Goal: Task Accomplishment & Management: Complete application form

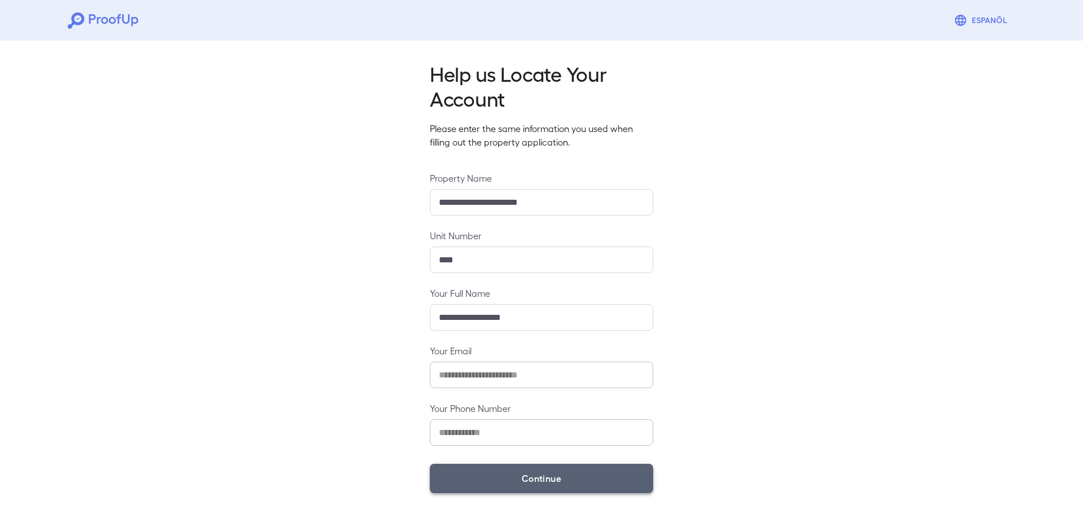
click at [542, 480] on button "Continue" at bounding box center [541, 477] width 223 height 29
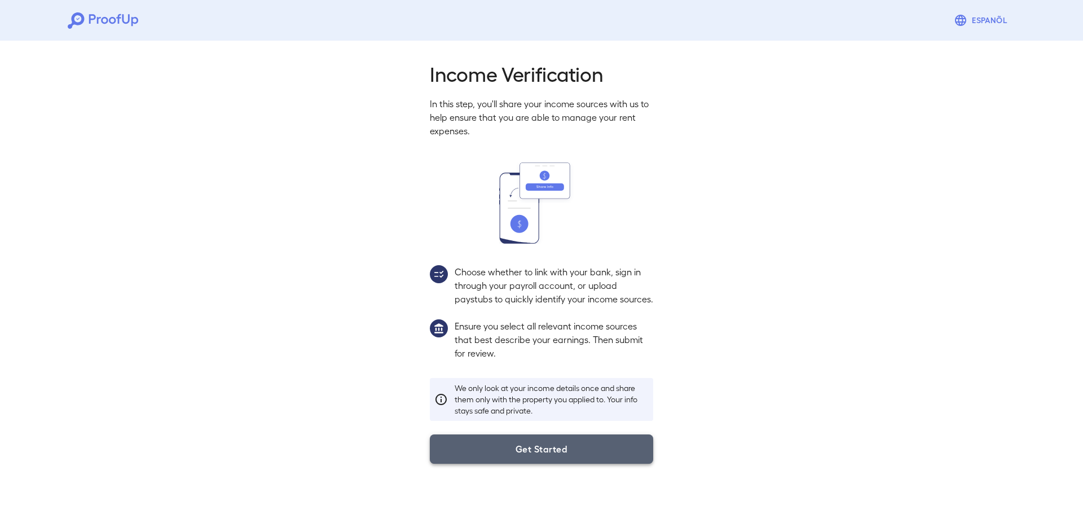
click at [546, 461] on button "Get Started" at bounding box center [541, 448] width 223 height 29
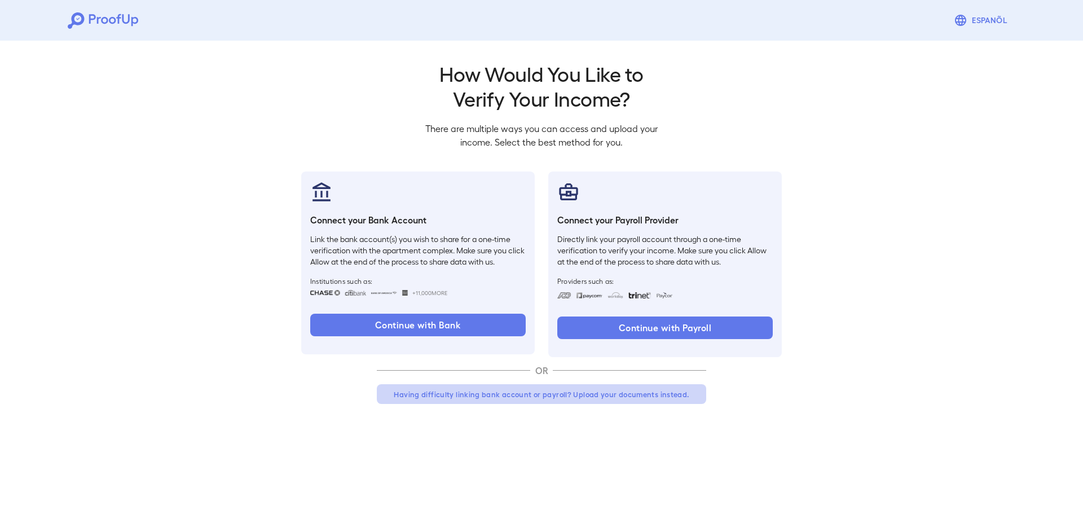
click at [529, 391] on button "Having difficulty linking bank account or payroll? Upload your documents instea…" at bounding box center [541, 394] width 329 height 20
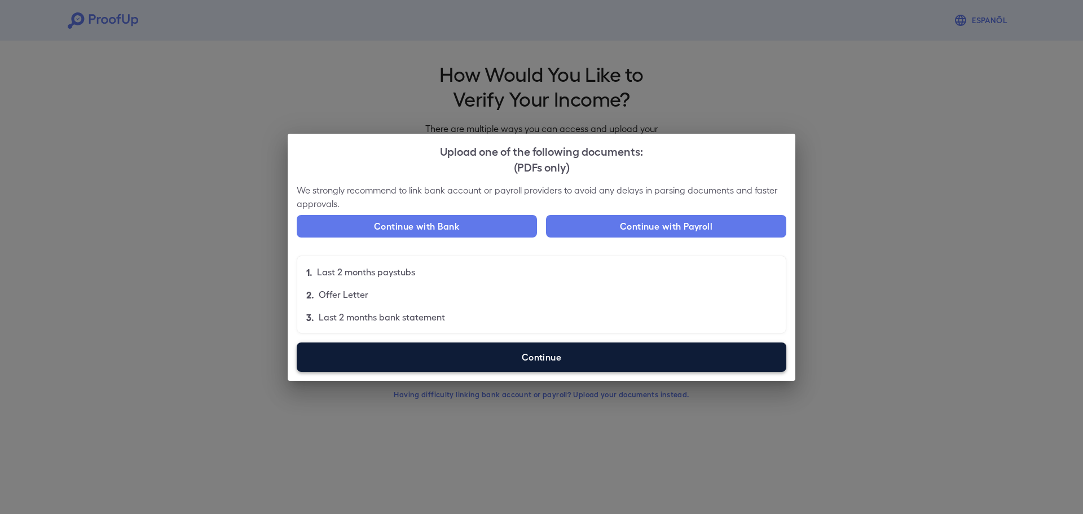
click at [543, 355] on label "Continue" at bounding box center [541, 356] width 489 height 29
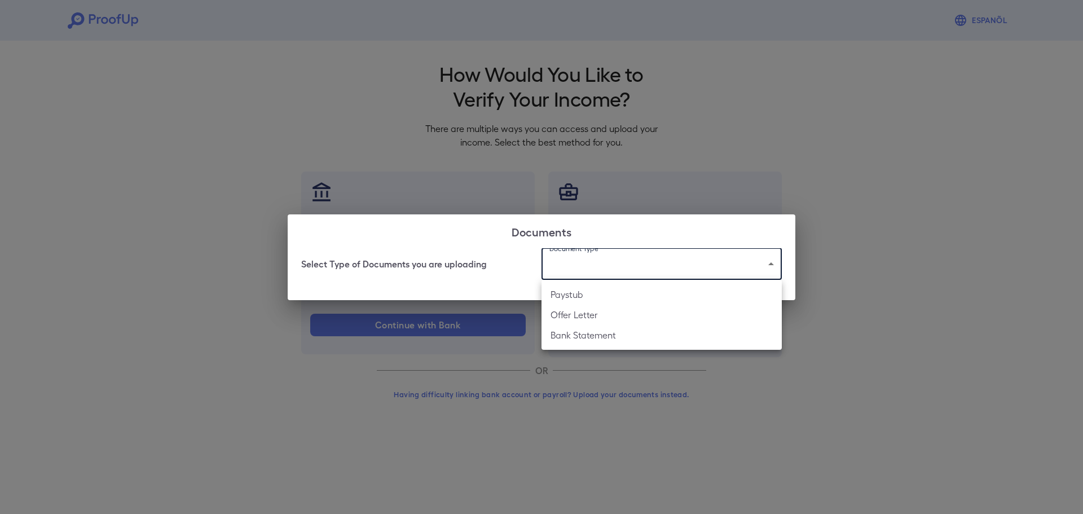
click at [661, 254] on body "Espanõl Go back How Would You Like to Verify Your Income? There are multiple wa…" at bounding box center [541, 215] width 1083 height 431
click at [622, 298] on li "Paystub" at bounding box center [661, 294] width 240 height 20
type input "*******"
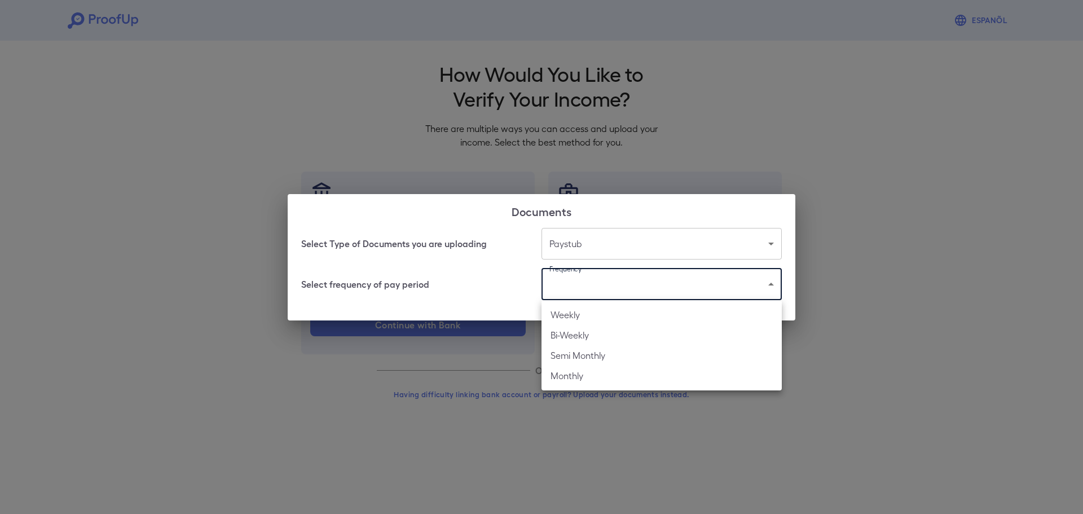
click at [638, 285] on body "Espanõl Go back How Would You Like to Verify Your Income? There are multiple wa…" at bounding box center [541, 215] width 1083 height 431
click at [587, 317] on li "Weekly" at bounding box center [661, 314] width 240 height 20
type input "******"
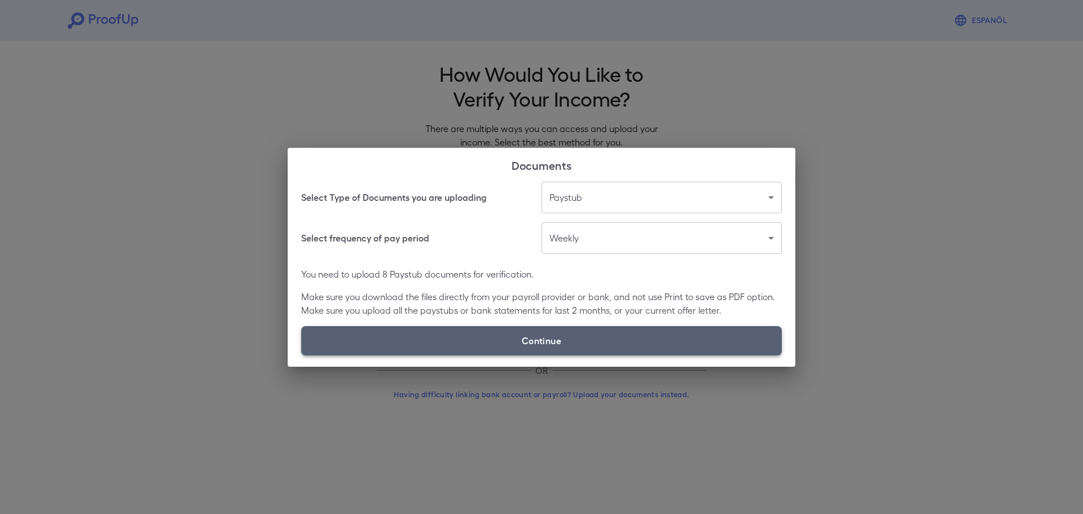
click at [479, 342] on label "Continue" at bounding box center [541, 340] width 480 height 29
click at [302, 355] on input "Continue" at bounding box center [301, 355] width 1 height 1
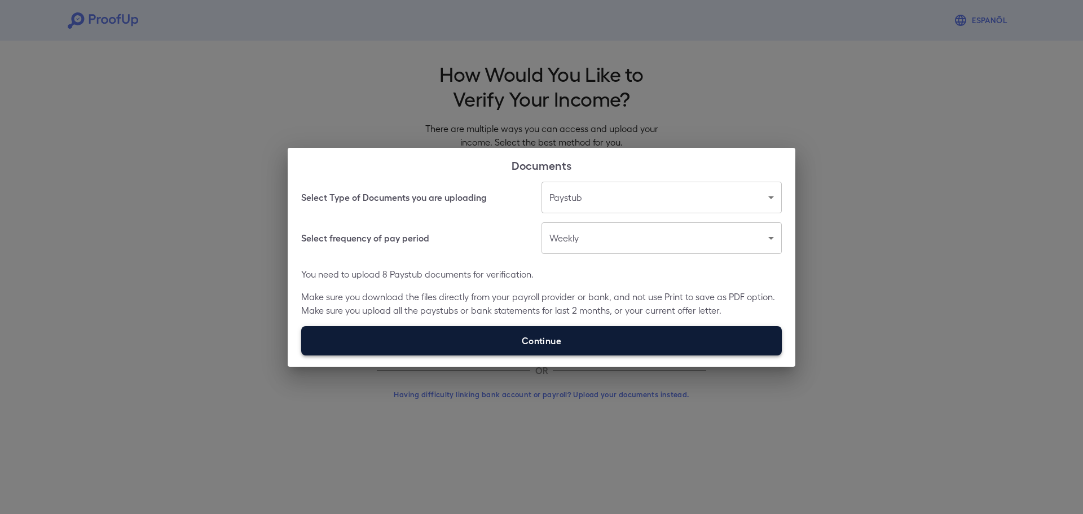
type input "**********"
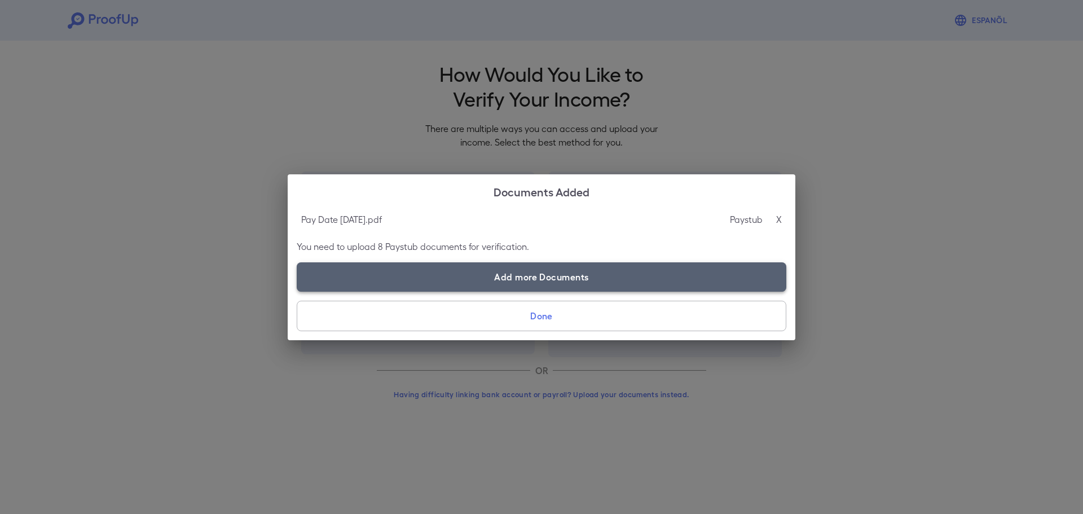
click at [554, 276] on label "Add more Documents" at bounding box center [541, 276] width 489 height 29
click at [297, 291] on input "Add more Documents" at bounding box center [297, 291] width 1 height 1
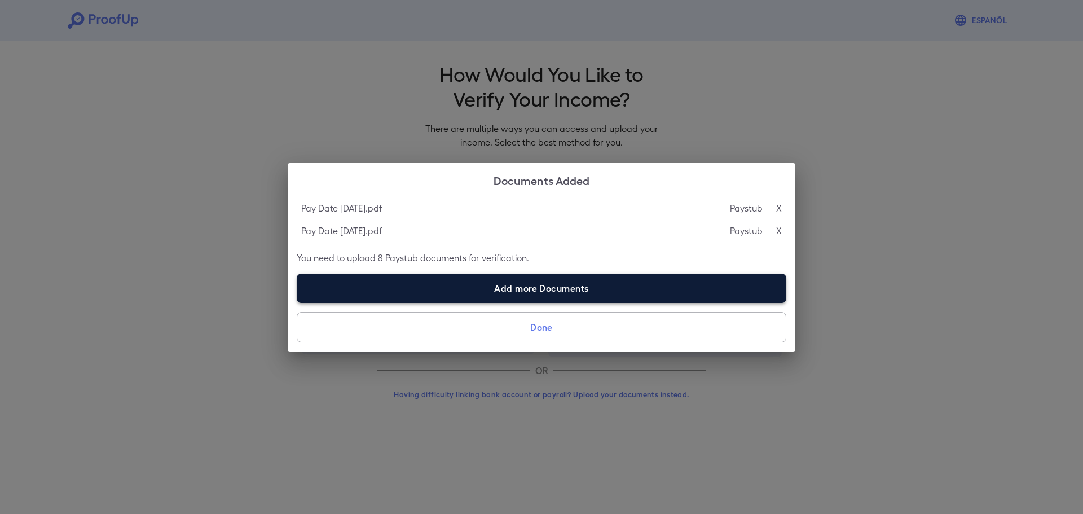
click at [577, 287] on label "Add more Documents" at bounding box center [541, 287] width 489 height 29
click at [297, 302] on input "Add more Documents" at bounding box center [297, 302] width 1 height 1
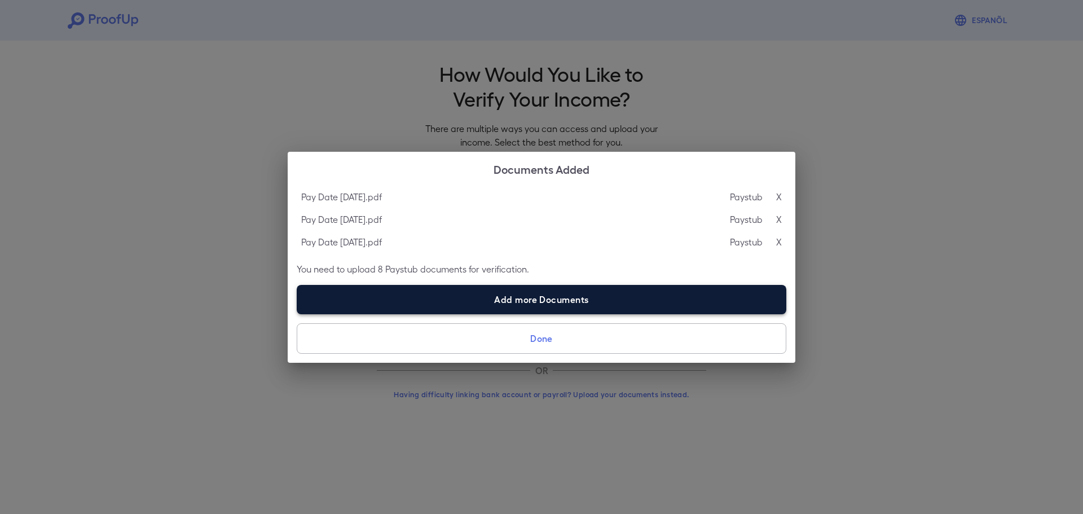
click at [498, 299] on label "Add more Documents" at bounding box center [541, 299] width 489 height 29
click at [297, 313] on input "Add more Documents" at bounding box center [297, 313] width 1 height 1
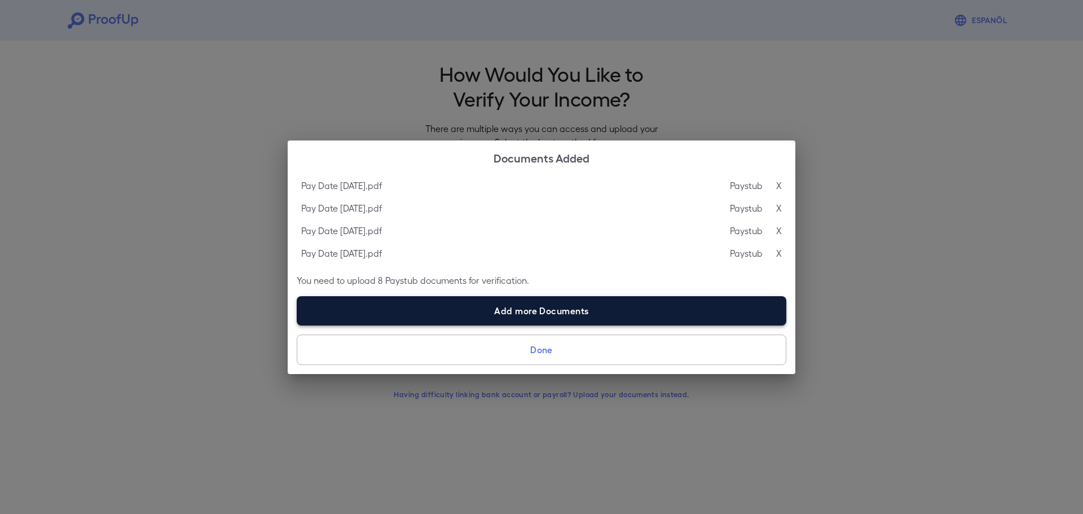
click at [561, 307] on label "Add more Documents" at bounding box center [541, 310] width 489 height 29
click at [297, 325] on input "Add more Documents" at bounding box center [297, 325] width 1 height 1
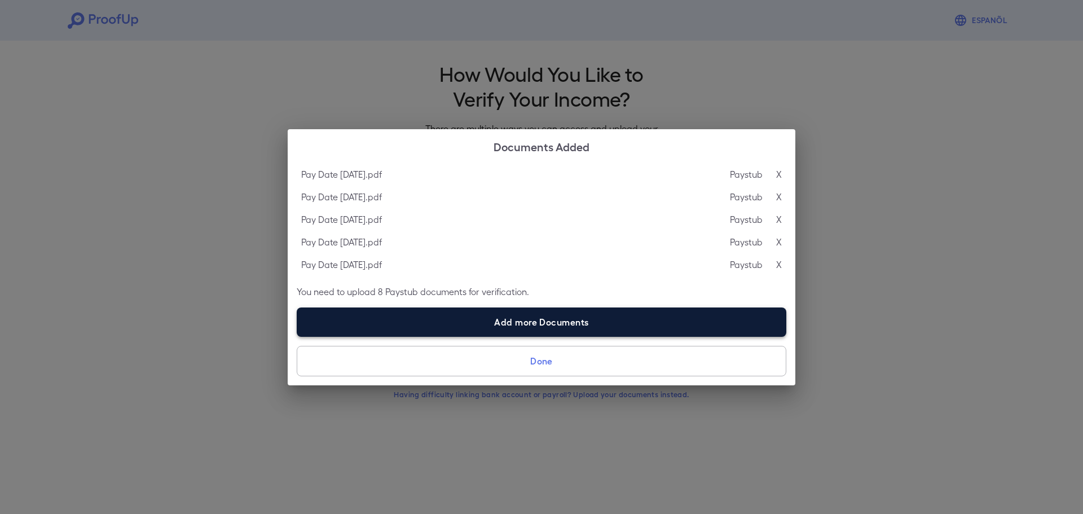
click at [476, 326] on label "Add more Documents" at bounding box center [541, 321] width 489 height 29
click at [297, 336] on input "Add more Documents" at bounding box center [297, 336] width 1 height 1
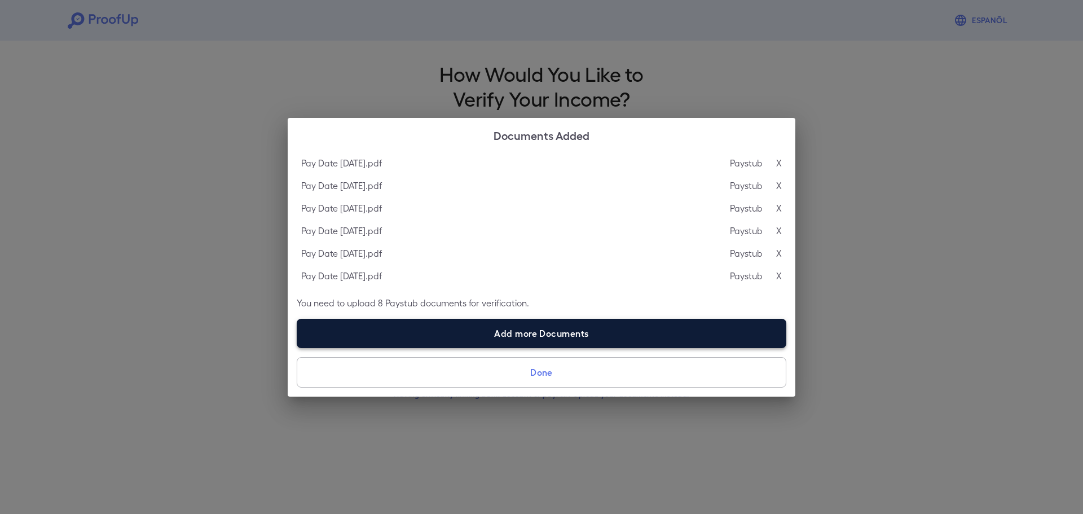
click at [523, 329] on label "Add more Documents" at bounding box center [541, 333] width 489 height 29
click at [297, 347] on input "Add more Documents" at bounding box center [297, 347] width 1 height 1
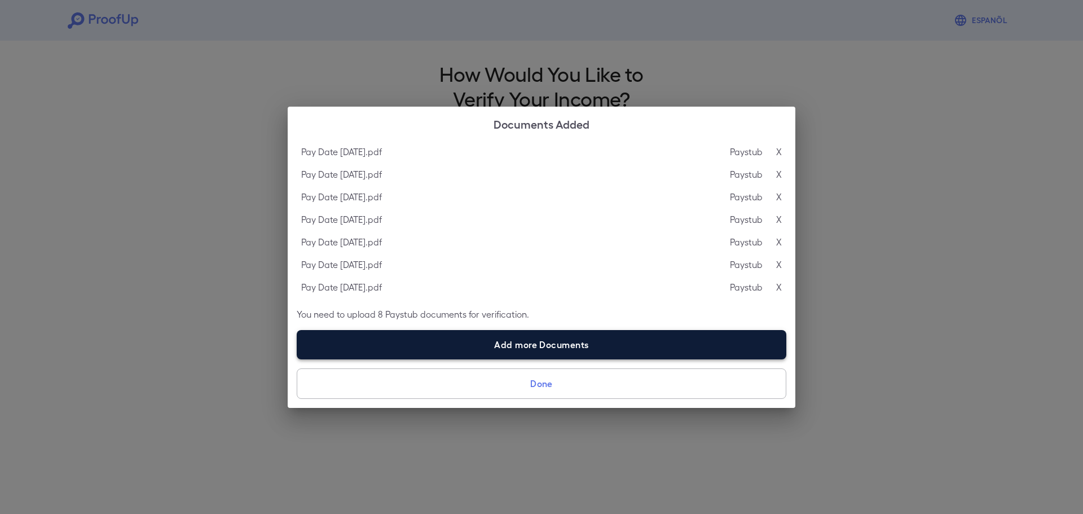
click at [525, 345] on label "Add more Documents" at bounding box center [541, 344] width 489 height 29
click at [297, 359] on input "Add more Documents" at bounding box center [297, 359] width 1 height 1
type input "**********"
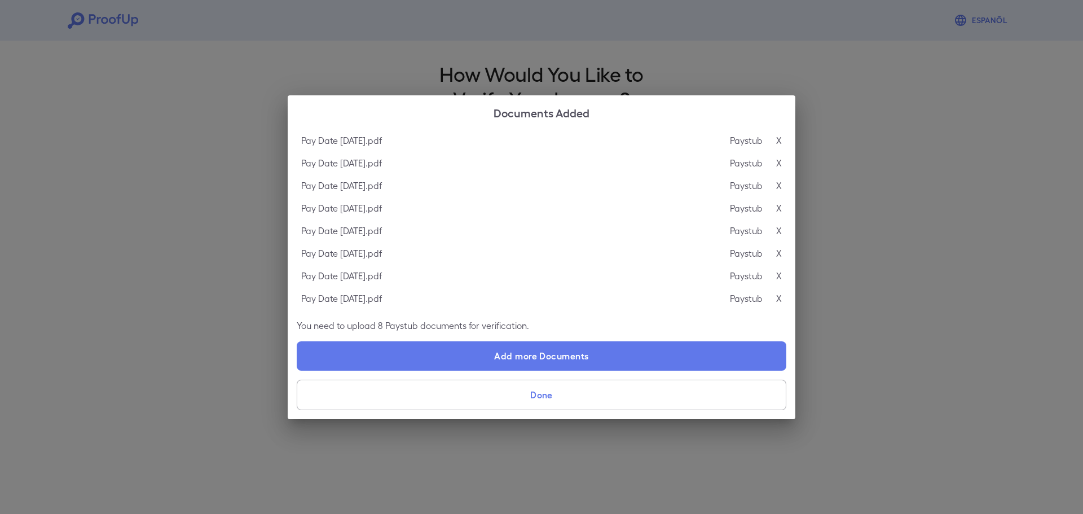
click at [555, 391] on button "Done" at bounding box center [541, 394] width 489 height 30
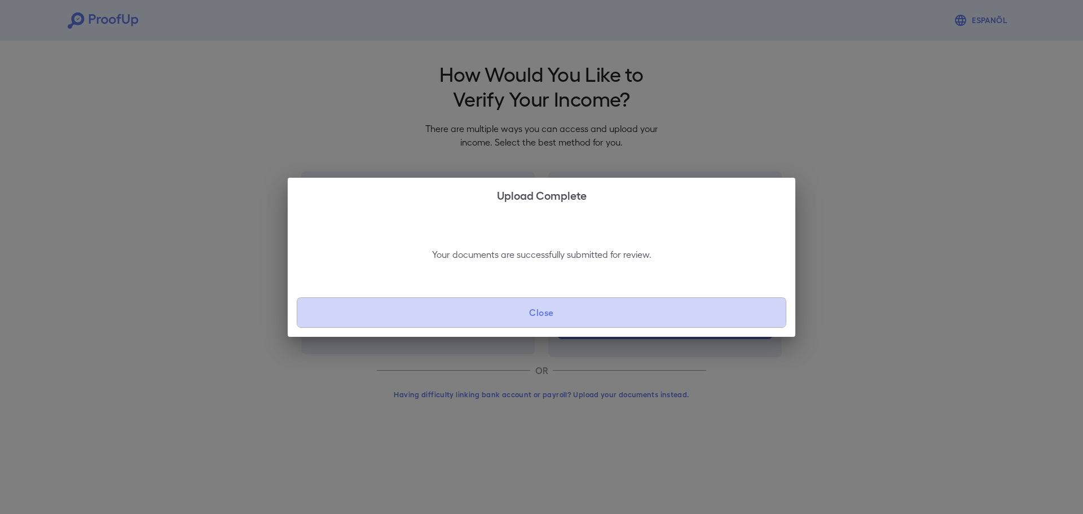
click at [535, 298] on button "Close" at bounding box center [541, 312] width 489 height 30
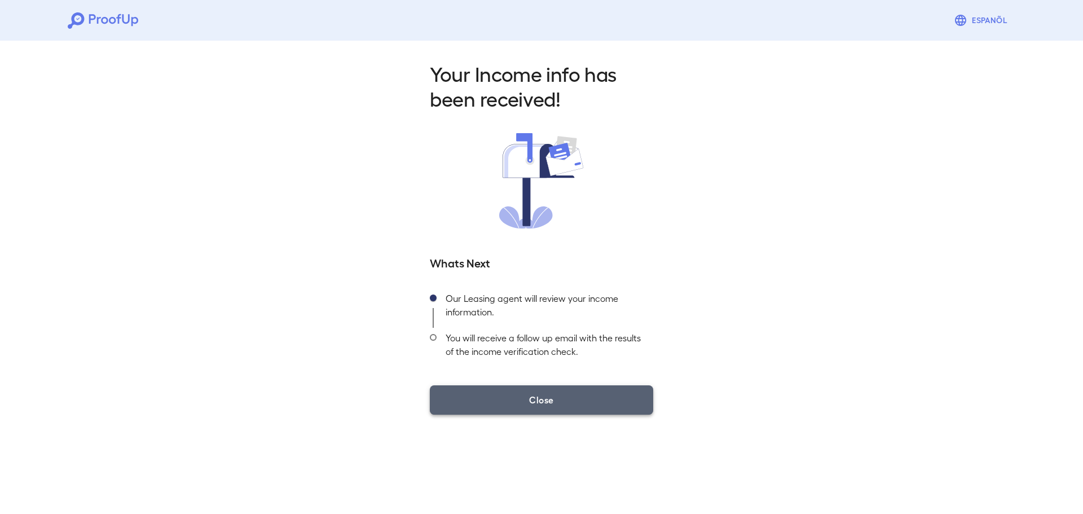
click at [538, 397] on button "Close" at bounding box center [541, 399] width 223 height 29
